Goal: Information Seeking & Learning: Learn about a topic

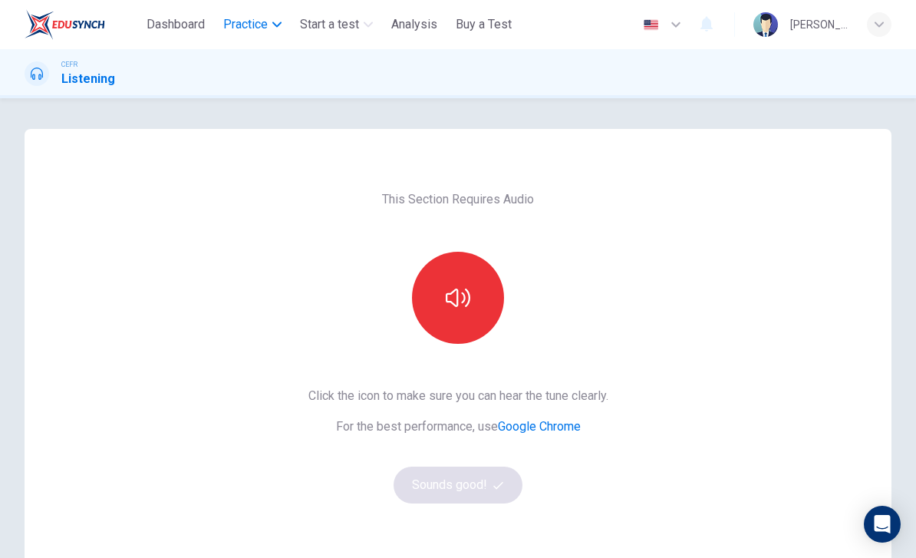
click at [275, 19] on button "Practice" at bounding box center [252, 25] width 71 height 28
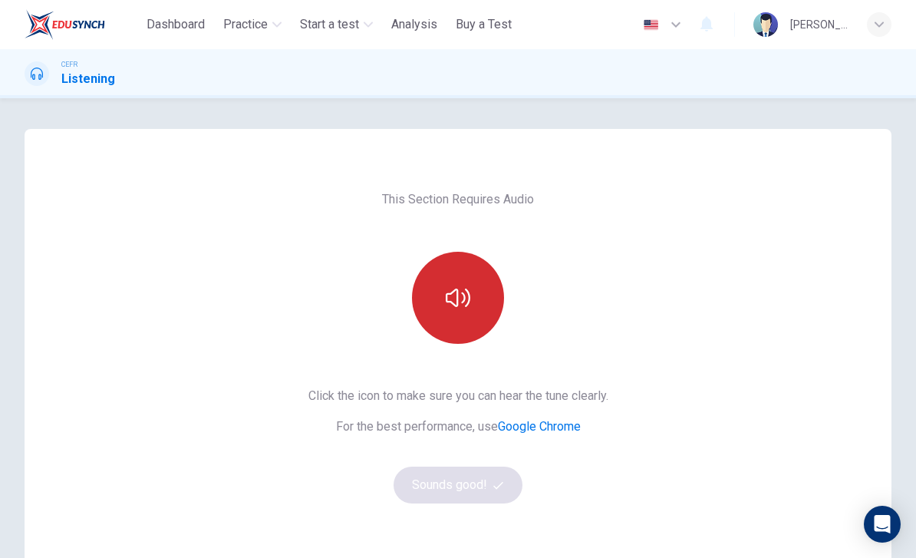
click at [467, 295] on icon "button" at bounding box center [458, 298] width 25 height 25
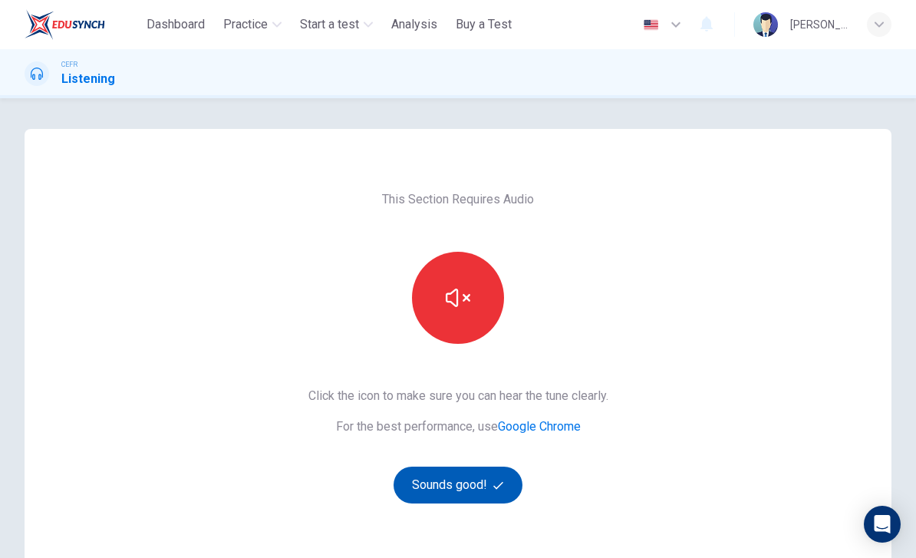
click at [494, 484] on icon "button" at bounding box center [499, 485] width 10 height 10
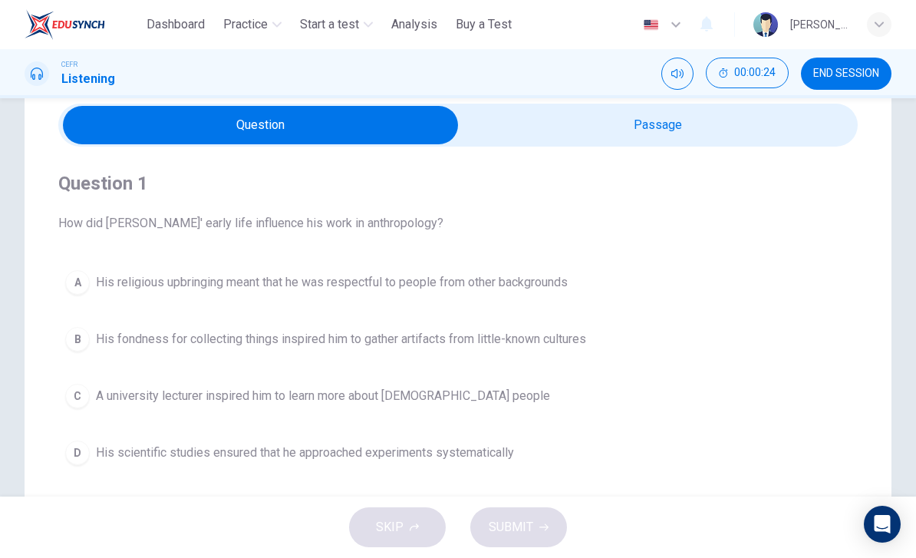
scroll to position [56, 0]
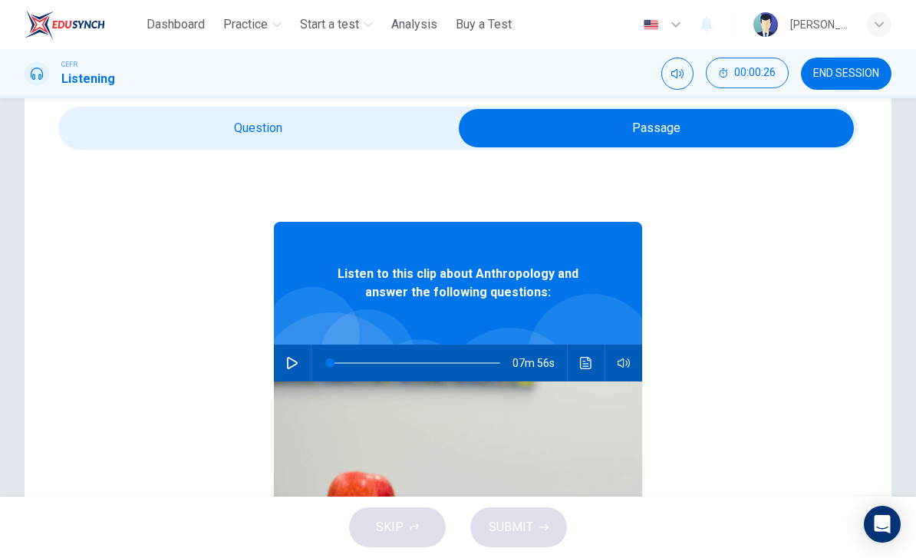
click at [289, 368] on icon "button" at bounding box center [292, 363] width 11 height 12
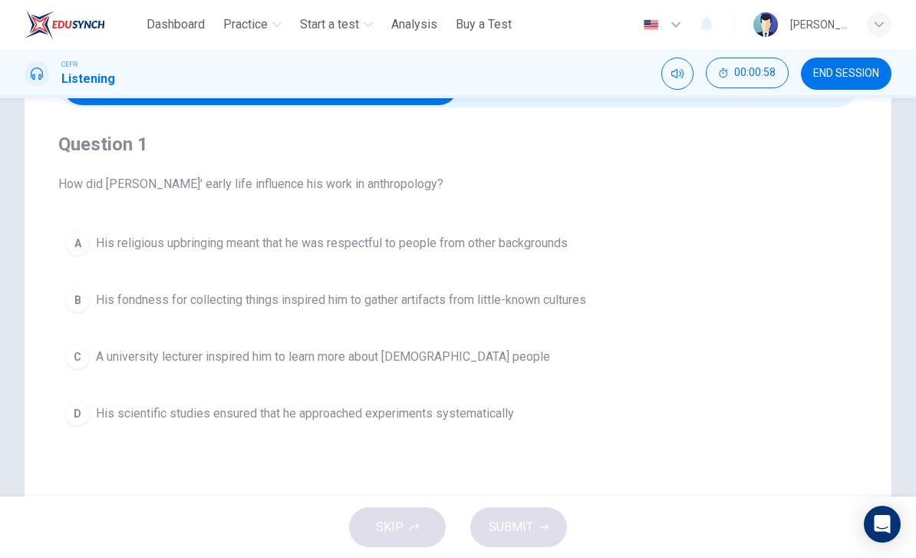
scroll to position [100, 0]
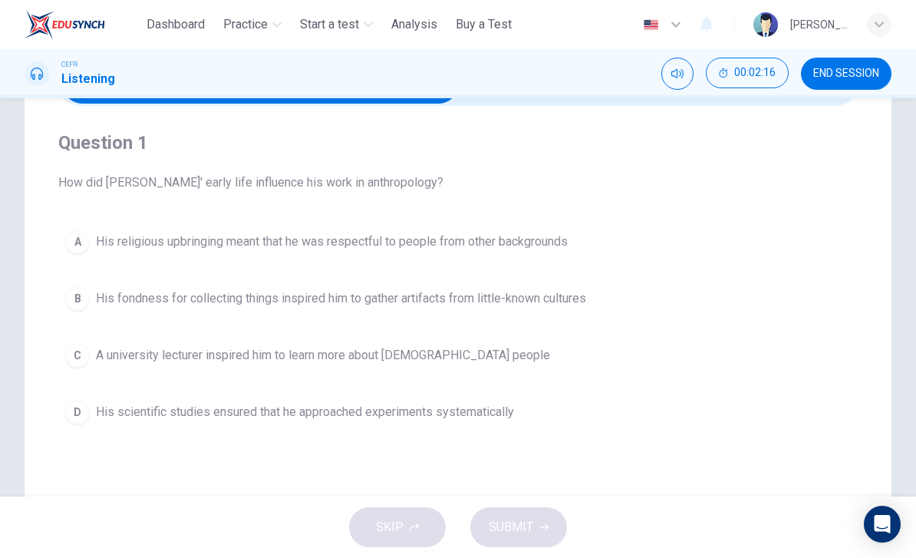
click at [224, 242] on span "His religious upbringing meant that he was respectful to people from other back…" at bounding box center [332, 242] width 472 height 18
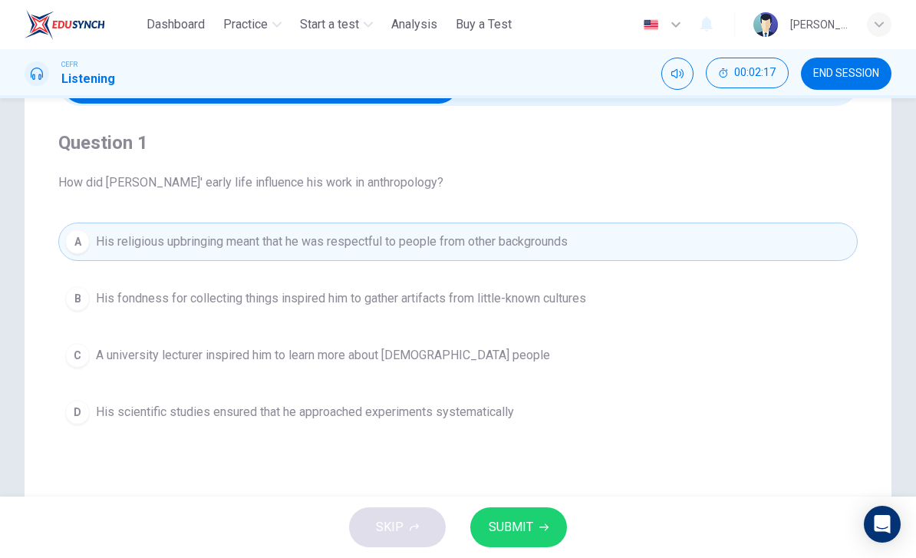
click at [519, 522] on span "SUBMIT" at bounding box center [511, 527] width 45 height 21
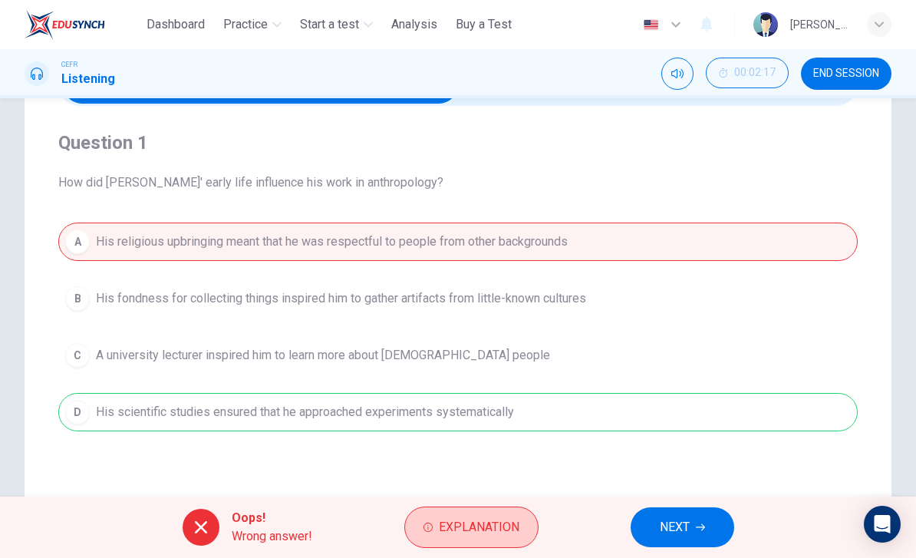
click at [499, 523] on span "Explanation" at bounding box center [479, 527] width 81 height 21
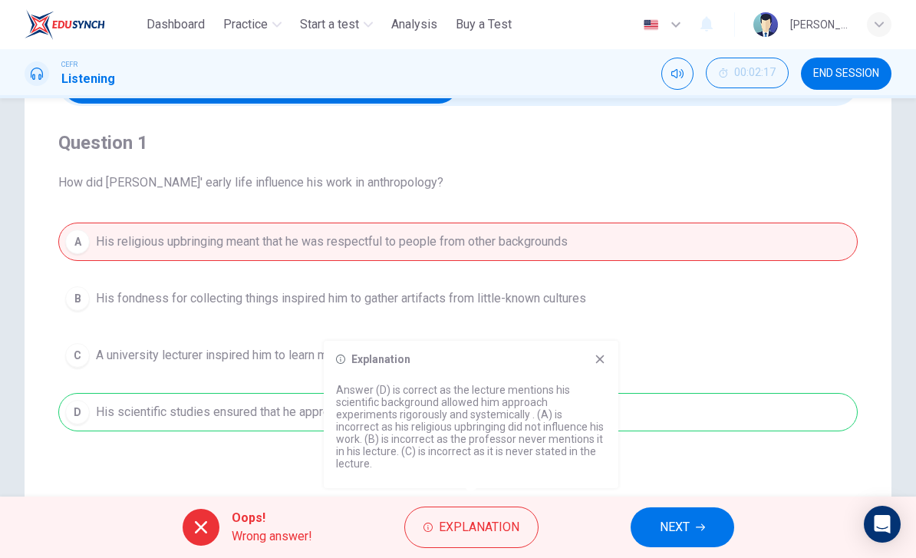
click at [600, 340] on div "A His religious upbringing meant that he was respectful to people from other ba…" at bounding box center [458, 327] width 800 height 209
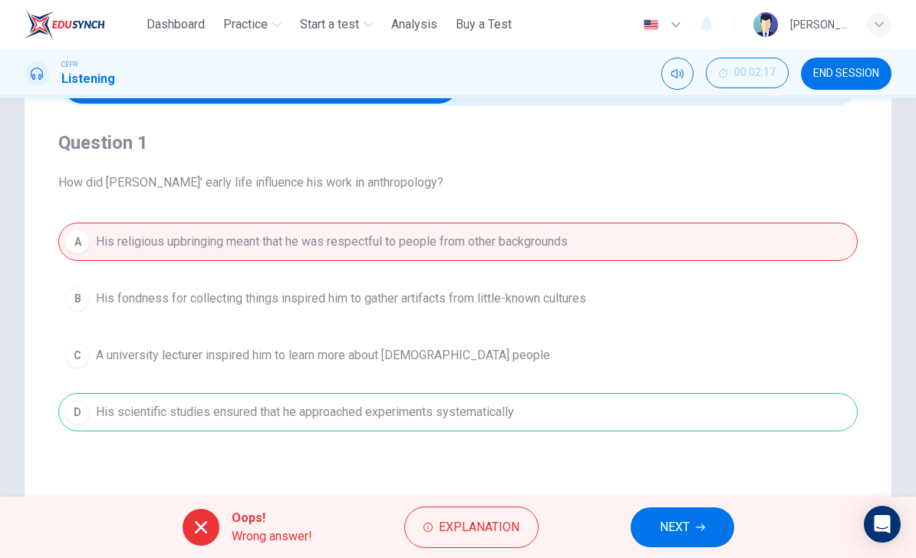
click at [669, 530] on span "NEXT" at bounding box center [675, 527] width 30 height 21
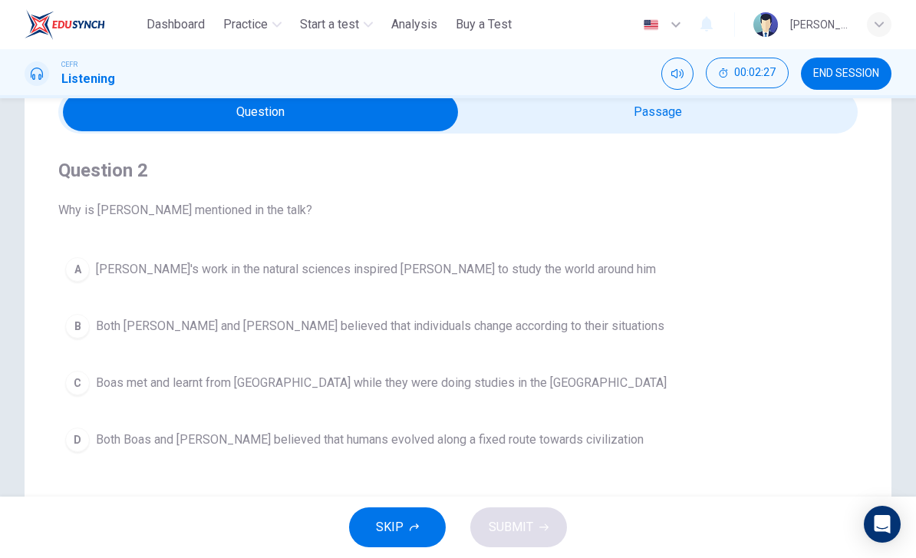
scroll to position [77, 0]
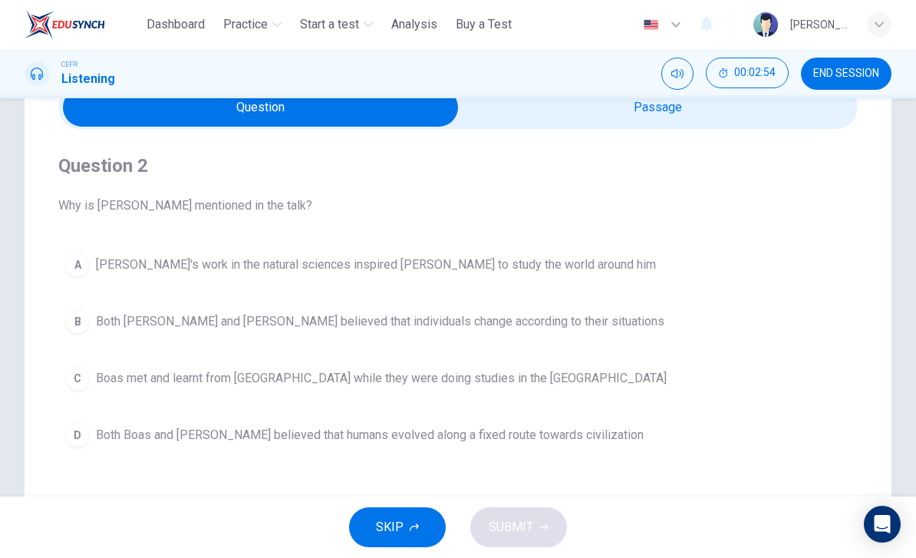
click at [167, 232] on div "Question 2 Why is [PERSON_NAME] mentioned in the talk? A [PERSON_NAME]'s work i…" at bounding box center [458, 304] width 800 height 350
click at [166, 229] on div "Question 2 Why is [PERSON_NAME] mentioned in the talk? A [PERSON_NAME]'s work i…" at bounding box center [458, 304] width 800 height 350
click at [243, 144] on div "Question 2 Why is [PERSON_NAME] mentioned in the talk? A [PERSON_NAME]'s work i…" at bounding box center [458, 304] width 800 height 350
click at [237, 141] on div "Question 2 Why is [PERSON_NAME] mentioned in the talk? A [PERSON_NAME]'s work i…" at bounding box center [458, 304] width 800 height 350
click at [565, 428] on span "Both Boas and [PERSON_NAME] believed that humans evolved along a fixed route to…" at bounding box center [370, 435] width 548 height 18
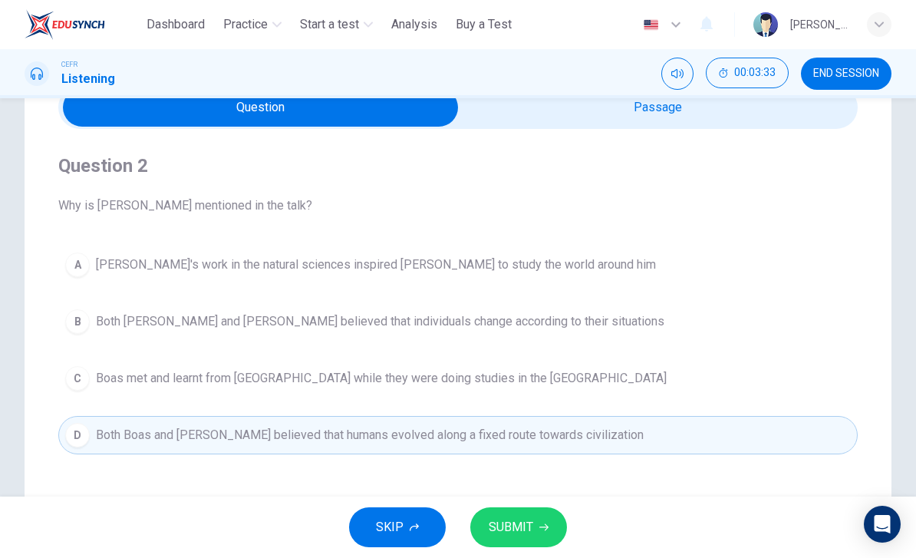
click at [528, 526] on span "SUBMIT" at bounding box center [511, 527] width 45 height 21
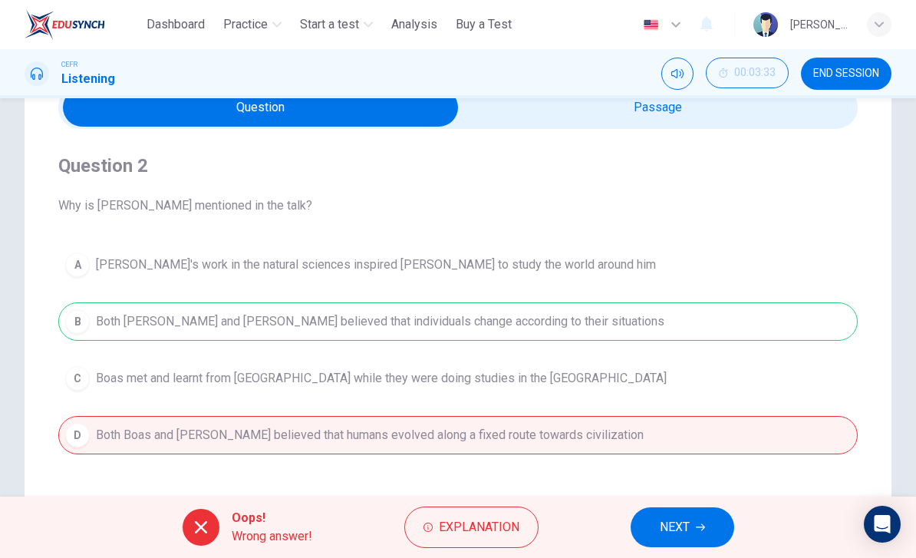
click at [704, 522] on button "NEXT" at bounding box center [683, 527] width 104 height 40
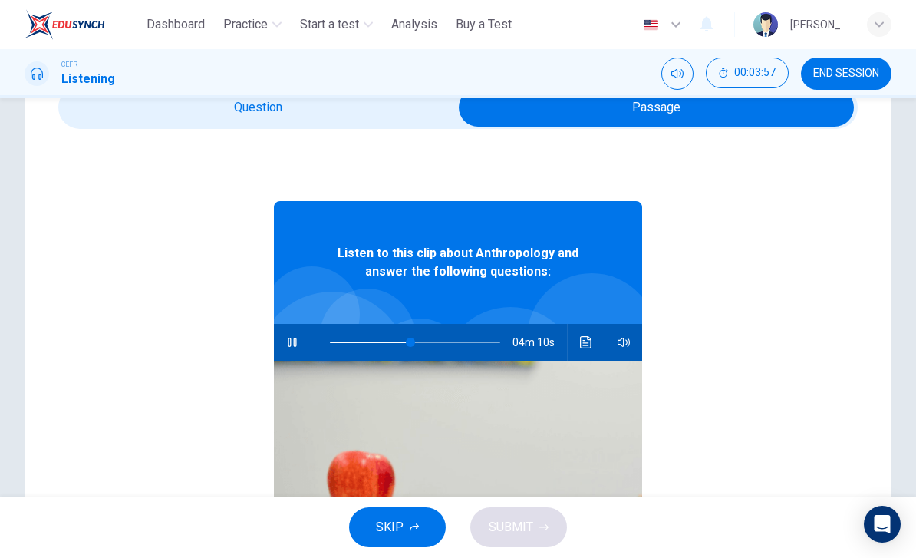
type input "**"
